Goal: Task Accomplishment & Management: Use online tool/utility

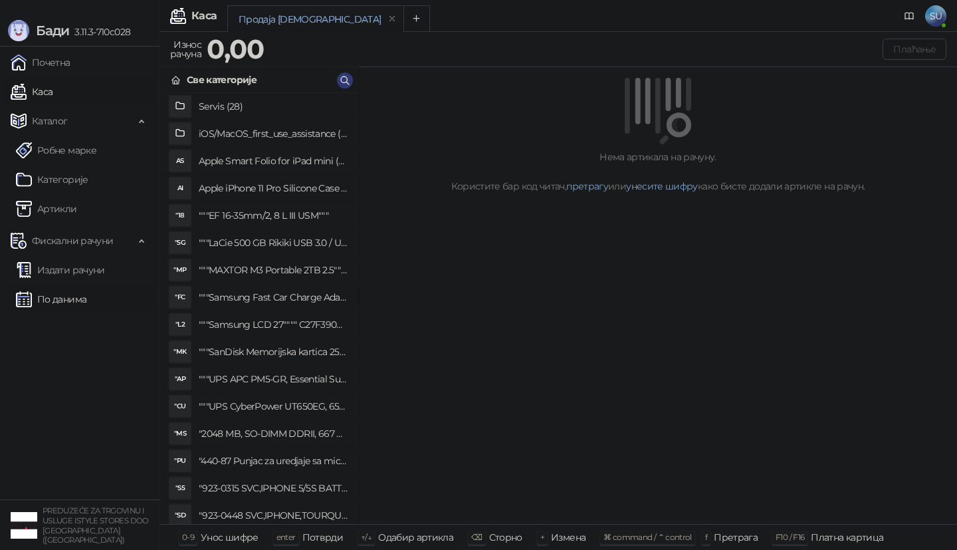
click at [58, 308] on link "По данима" at bounding box center [51, 299] width 70 height 27
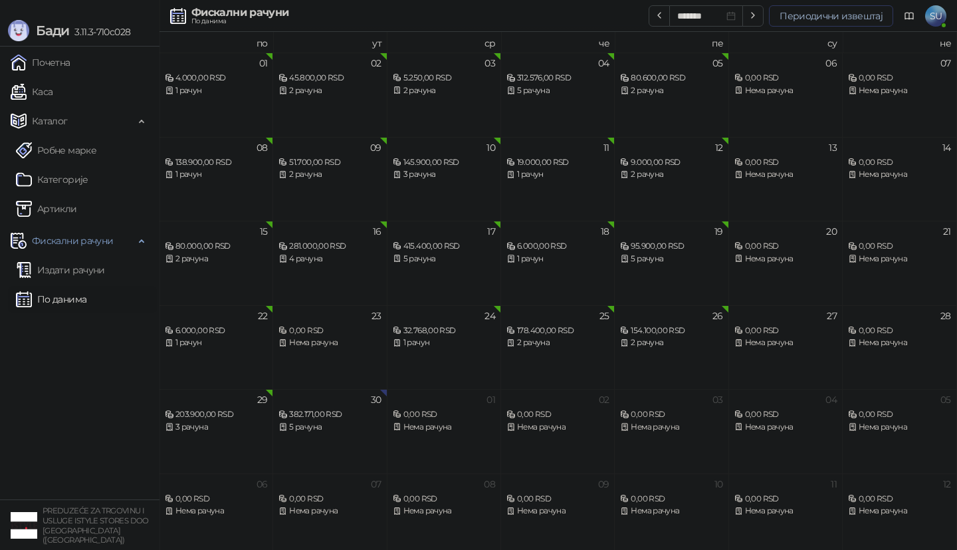
click at [811, 11] on button "Периодични извештај" at bounding box center [831, 15] width 124 height 21
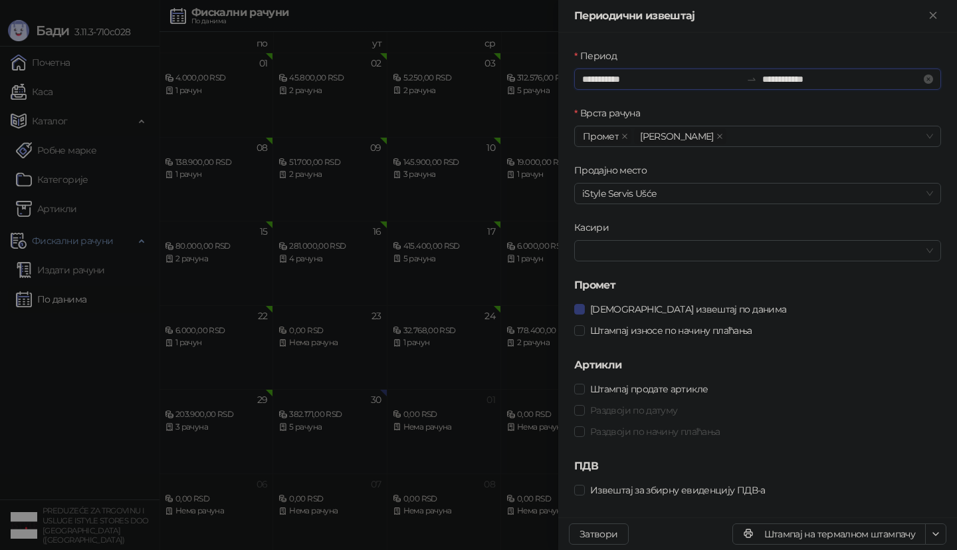
click at [623, 84] on input "**********" at bounding box center [661, 79] width 159 height 15
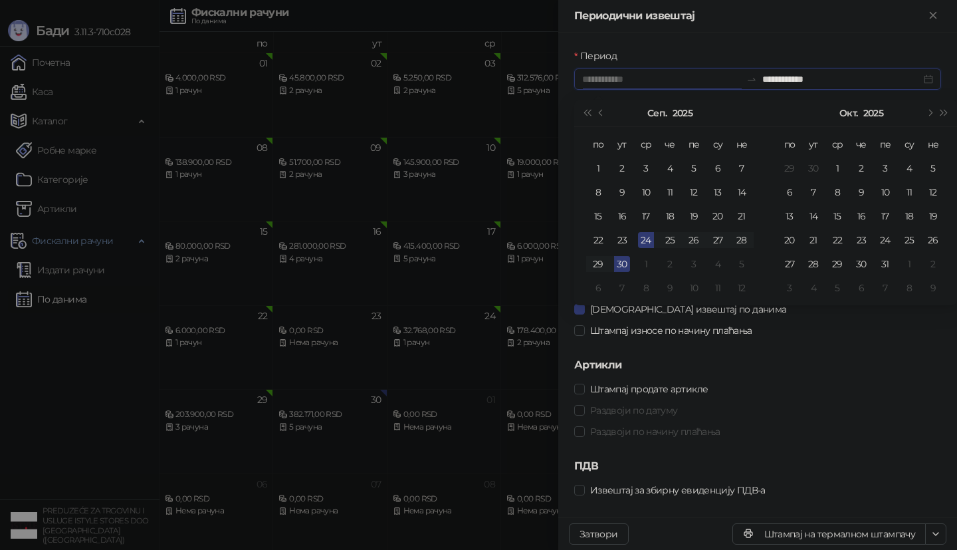
type input "**********"
click at [623, 265] on div "30" at bounding box center [622, 264] width 16 height 16
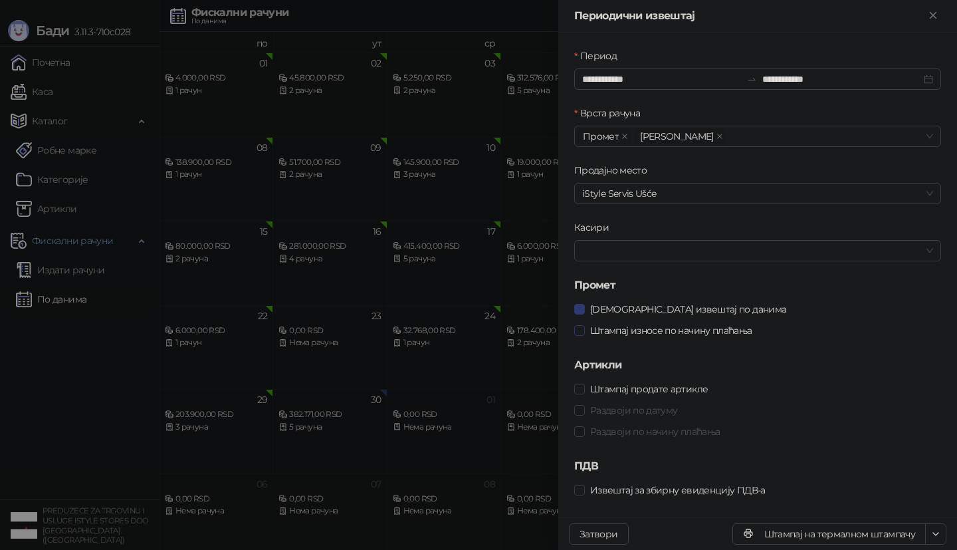
click at [640, 331] on span "Штампај износе по начину плаћања" at bounding box center [671, 330] width 173 height 15
click at [933, 527] on span "button" at bounding box center [935, 533] width 11 height 13
click at [895, 485] on span "Штампај на А4 штампачу" at bounding box center [878, 485] width 114 height 15
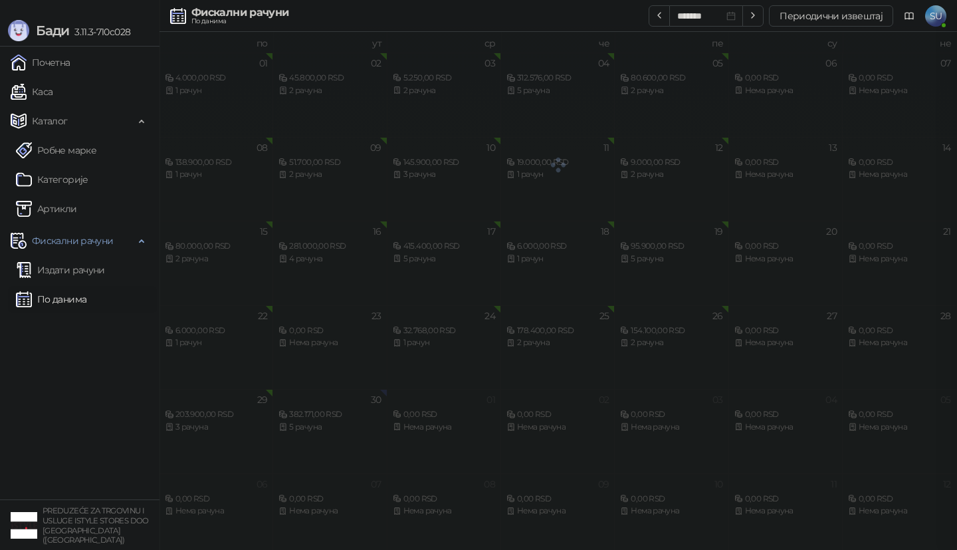
click at [55, 390] on div at bounding box center [478, 275] width 957 height 550
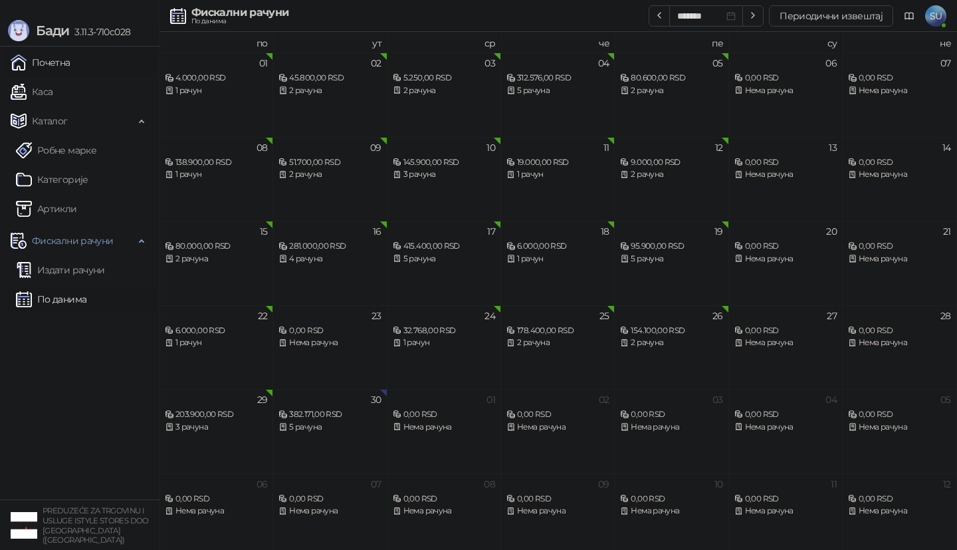
click at [70, 55] on link "Почетна" at bounding box center [41, 62] width 60 height 27
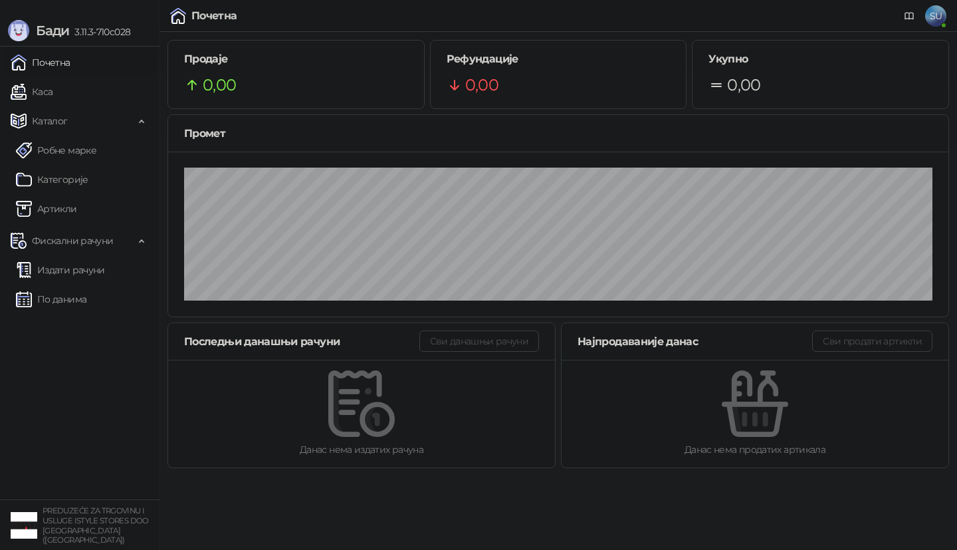
click at [70, 55] on link "Почетна" at bounding box center [41, 62] width 60 height 27
